Goal: Task Accomplishment & Management: Use online tool/utility

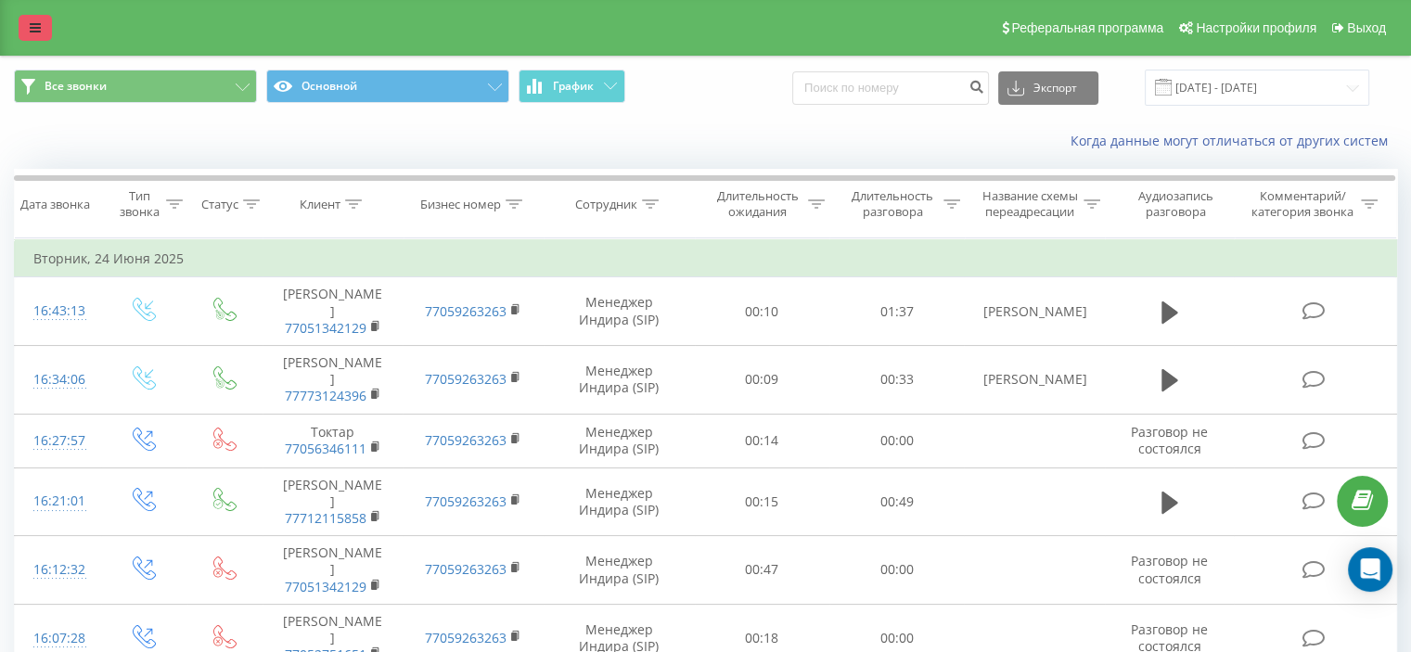
click at [38, 21] on icon at bounding box center [35, 27] width 11 height 13
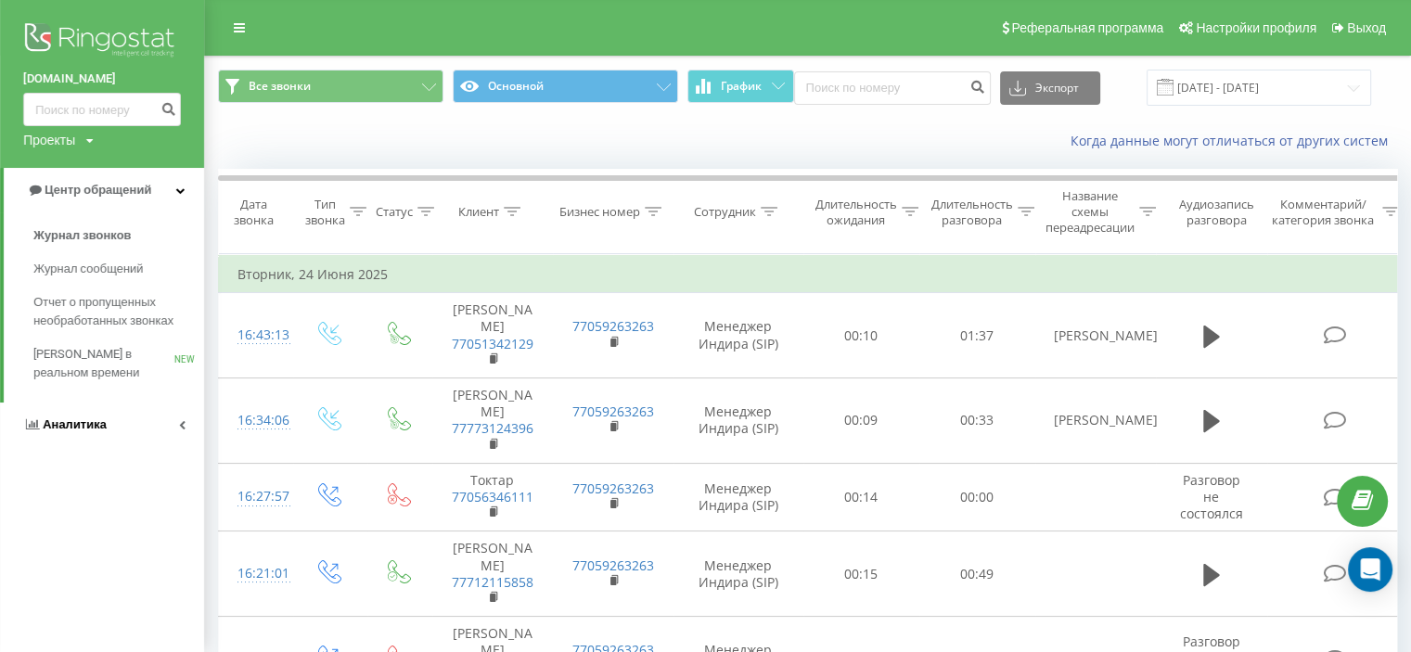
click at [109, 429] on link "Аналитика" at bounding box center [102, 425] width 204 height 45
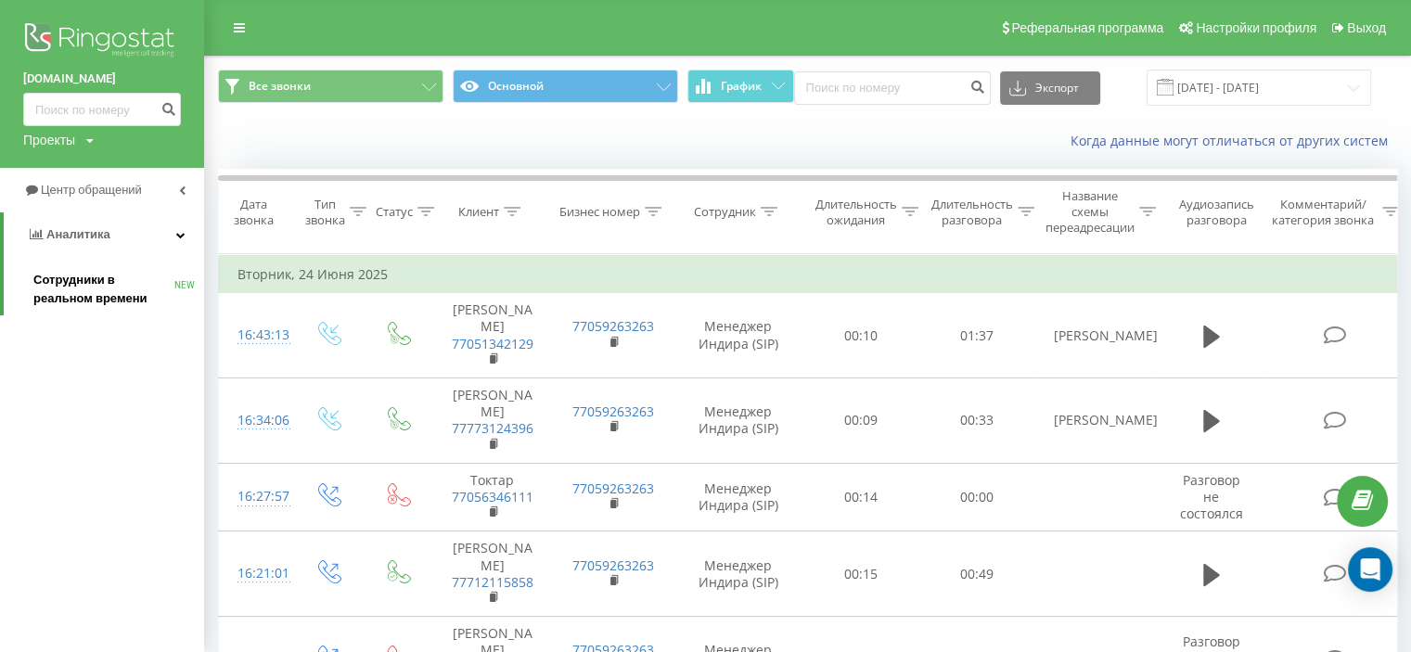
click at [114, 280] on span "Сотрудники в реальном времени" at bounding box center [103, 289] width 141 height 37
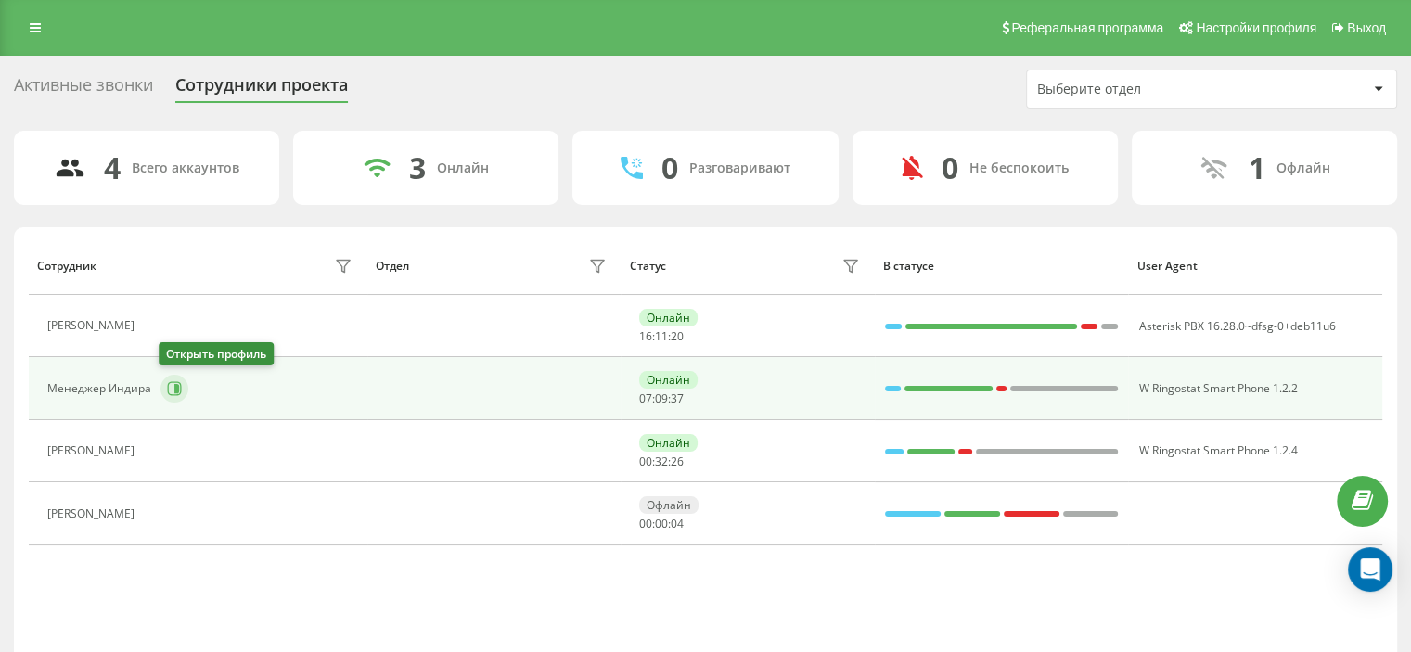
click at [176, 386] on icon at bounding box center [176, 388] width 5 height 9
